Goal: Transaction & Acquisition: Purchase product/service

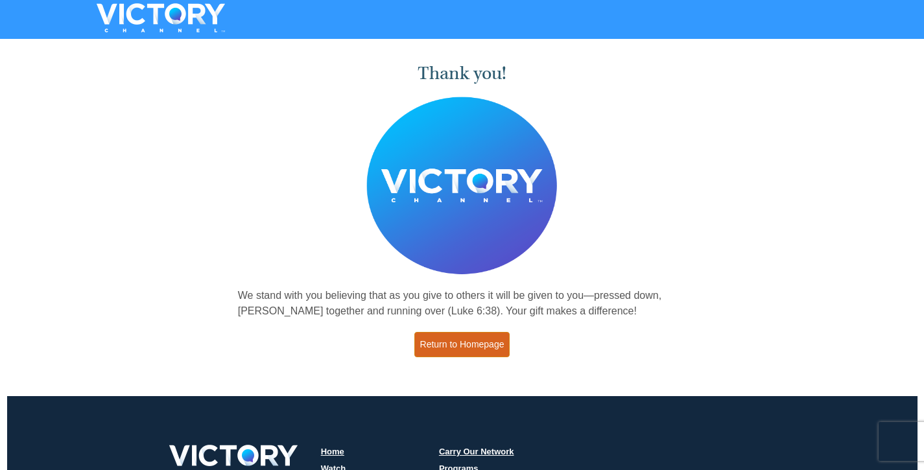
click at [445, 344] on link "Return to Homepage" at bounding box center [462, 344] width 96 height 25
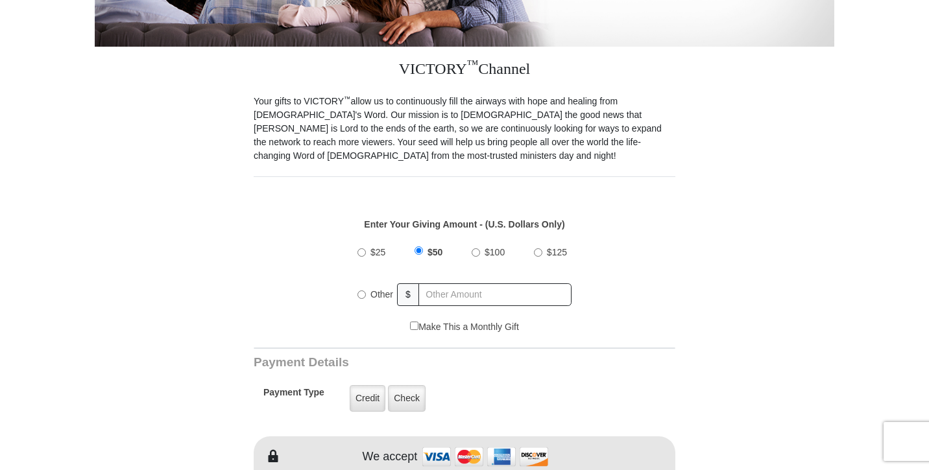
scroll to position [322, 0]
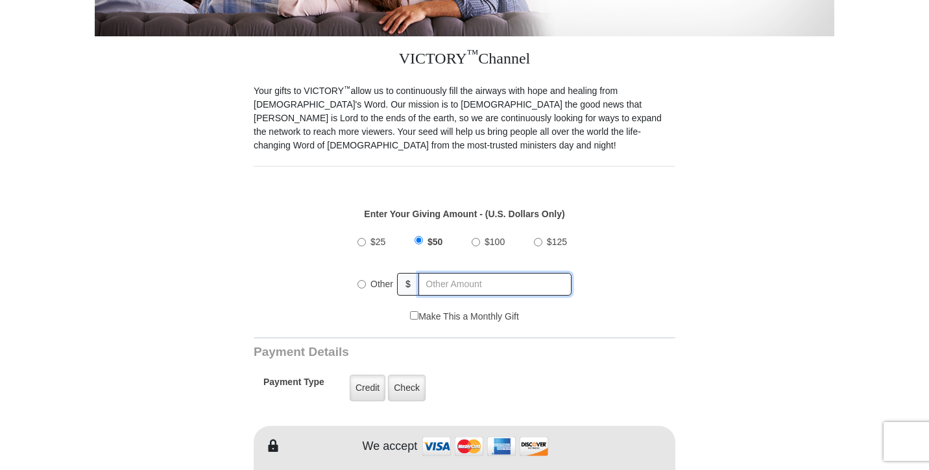
radio input "true"
click at [462, 286] on input "text" at bounding box center [496, 284] width 152 height 23
type input "500"
drag, startPoint x: 639, startPoint y: 315, endPoint x: 649, endPoint y: 314, distance: 10.4
click at [639, 315] on div "Make This a Monthly Gift" at bounding box center [465, 323] width 408 height 27
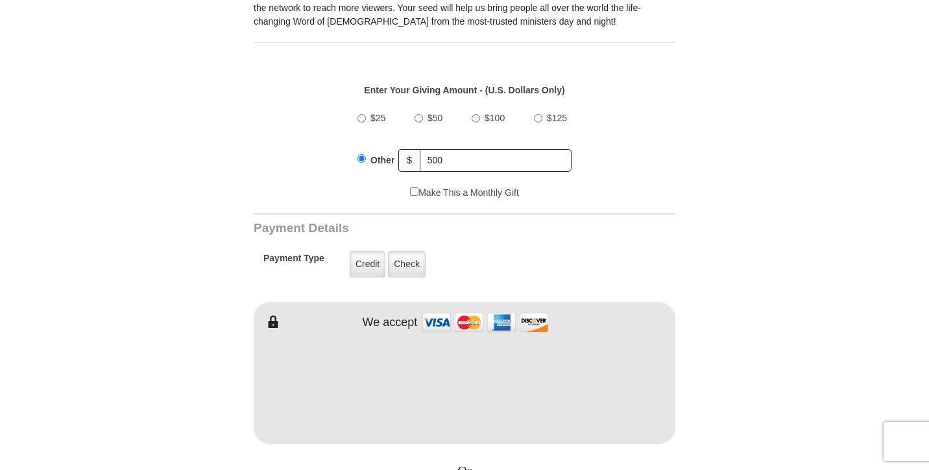
scroll to position [447, 0]
click at [693, 264] on form "VICTORY Channel Online Giving VICTORY Channel is a worldwide, on-air television…" at bounding box center [464, 371] width 739 height 1551
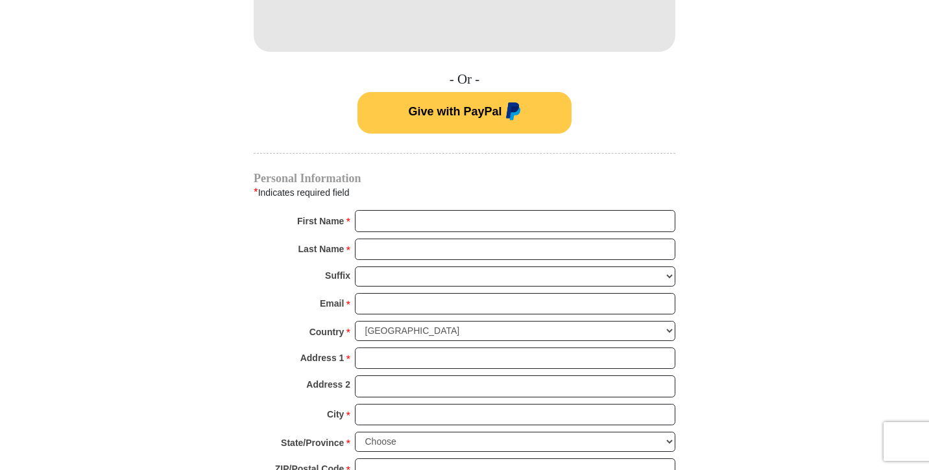
scroll to position [846, 0]
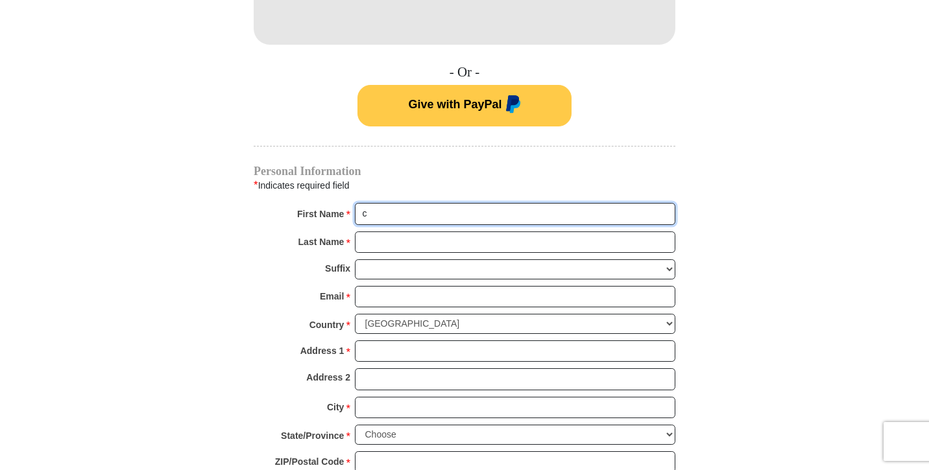
type input "[PERSON_NAME]"
type input "Lacebal"
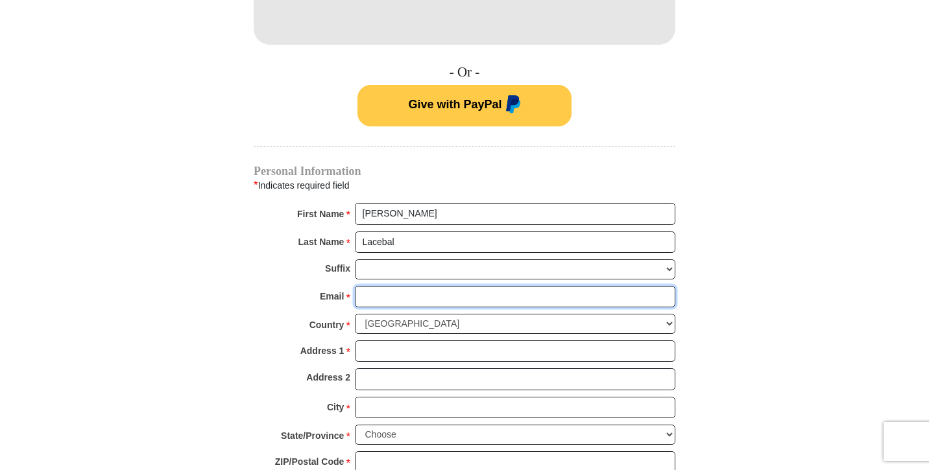
type input "[EMAIL_ADDRESS][DOMAIN_NAME]"
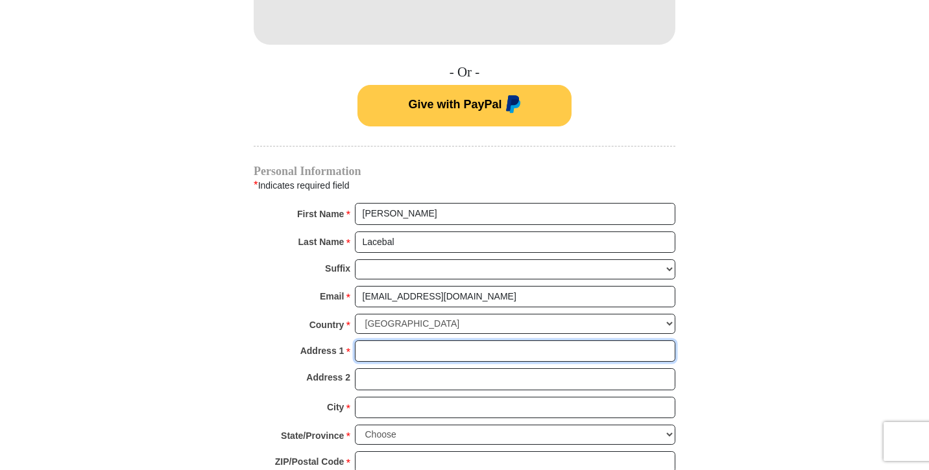
type input "[STREET_ADDRESS]"
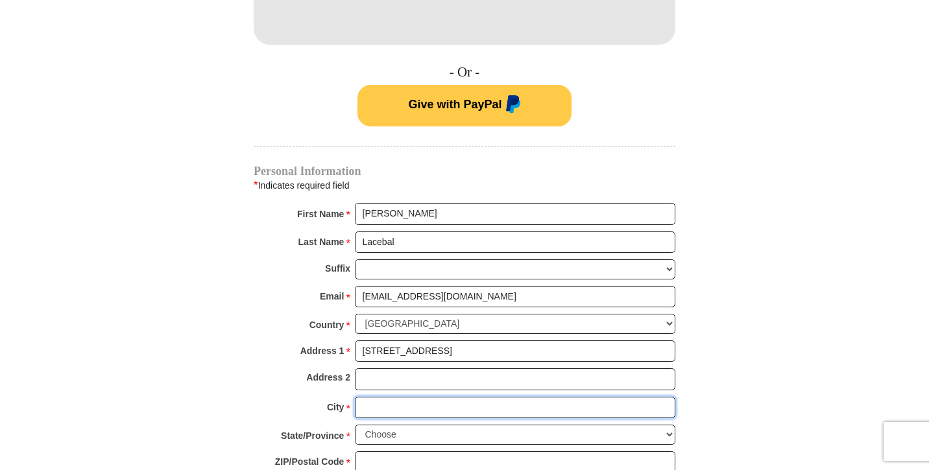
type input "Lincoln"
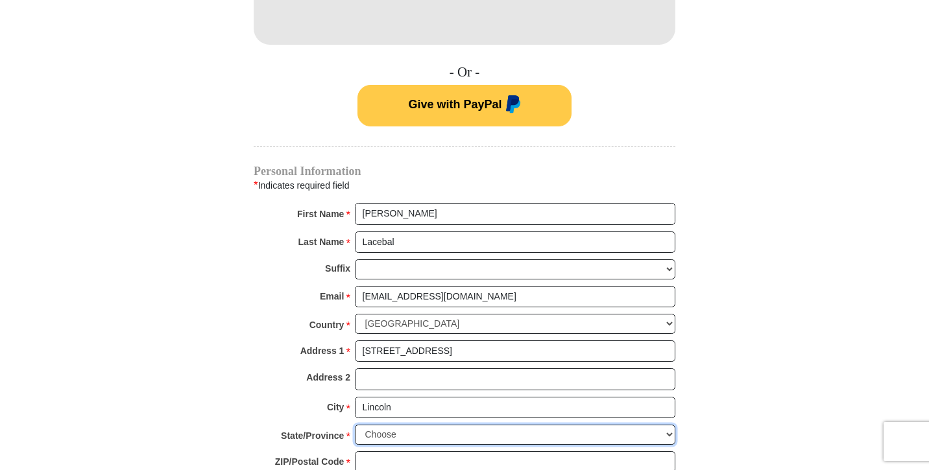
select select "CA"
type input "95648"
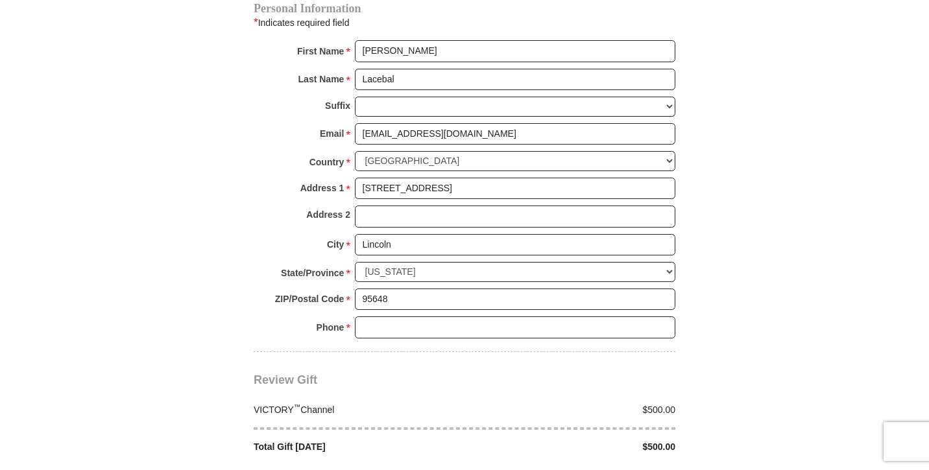
scroll to position [1017, 0]
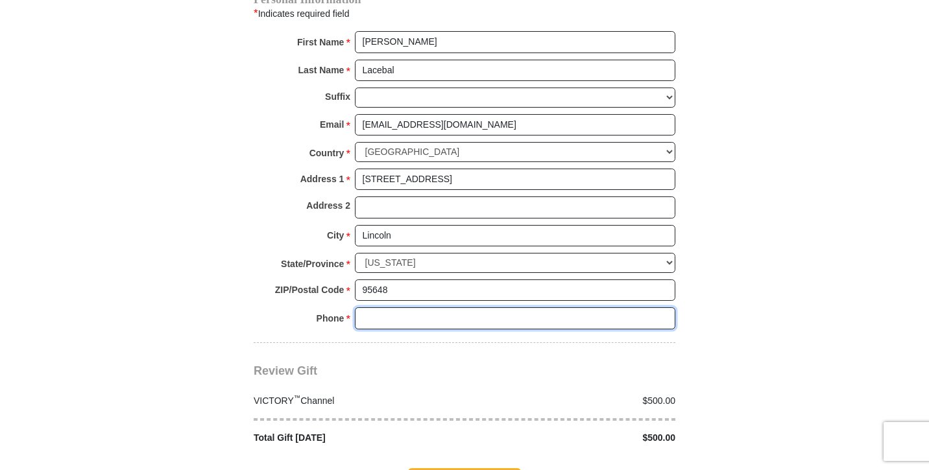
click at [665, 307] on input "Phone * *" at bounding box center [515, 318] width 320 height 22
type input "9162959431"
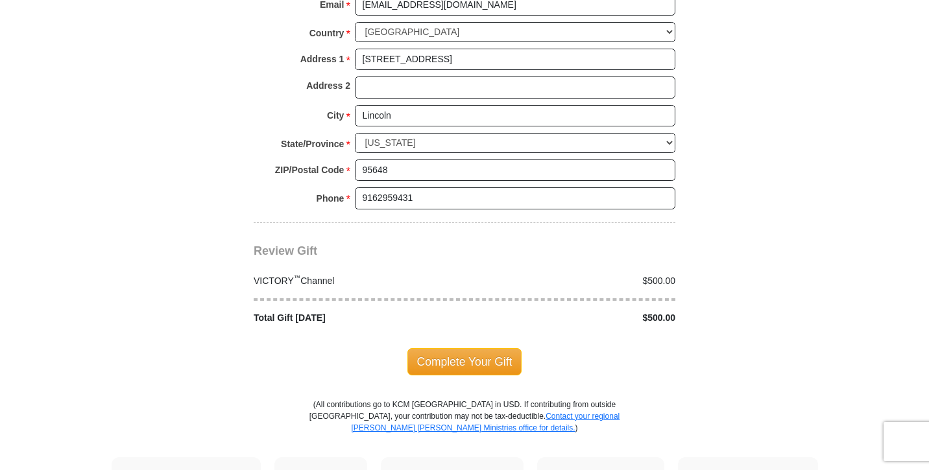
scroll to position [1139, 0]
